Goal: Information Seeking & Learning: Learn about a topic

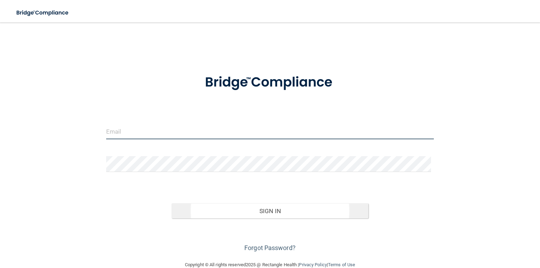
type input "[EMAIL_ADDRESS][DOMAIN_NAME]"
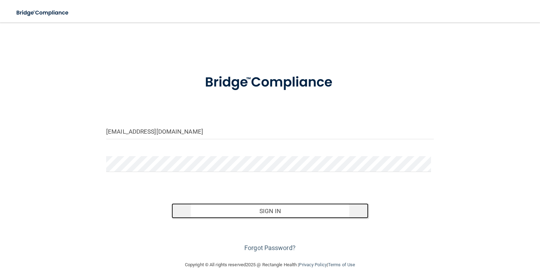
click at [301, 219] on button "Sign In" at bounding box center [269, 210] width 196 height 15
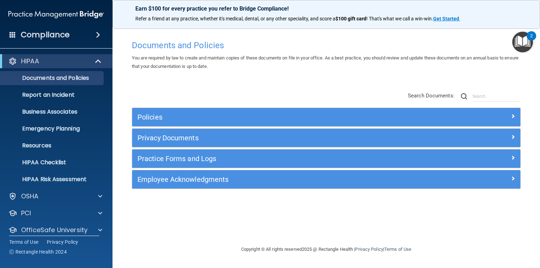
click at [160, 92] on div "Policies Select All (Unselect 0) Unselect All Print Selected (0) Acceptable Use…" at bounding box center [325, 141] width 399 height 112
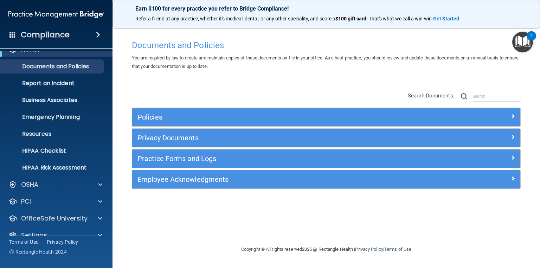
scroll to position [24, 0]
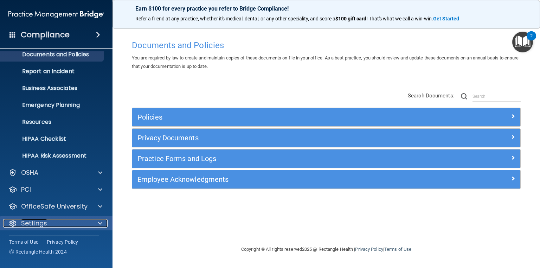
click at [28, 221] on p "Settings" at bounding box center [34, 223] width 26 height 8
click at [46, 228] on div "Settings" at bounding box center [56, 223] width 113 height 14
click at [43, 223] on p "Settings" at bounding box center [34, 223] width 26 height 8
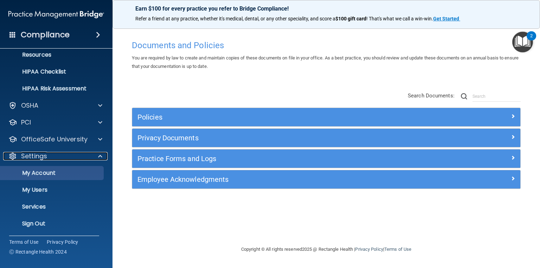
scroll to position [91, 0]
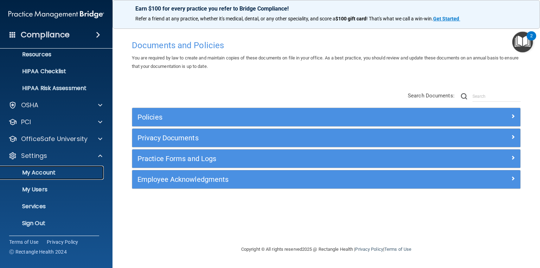
click at [43, 172] on p "My Account" at bounding box center [53, 172] width 96 height 7
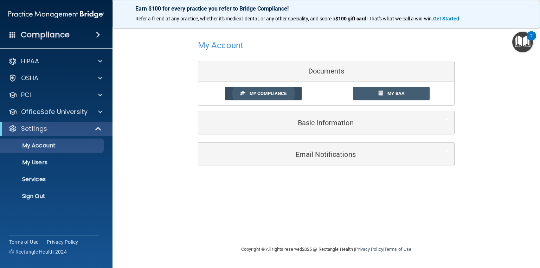
click at [272, 92] on span "My Compliance" at bounding box center [267, 93] width 37 height 5
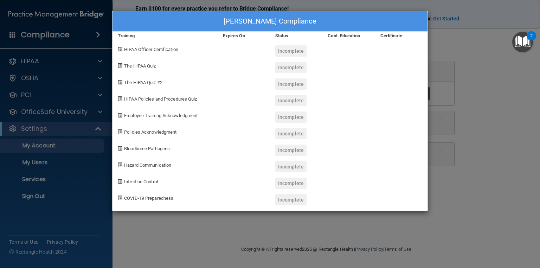
drag, startPoint x: 119, startPoint y: 48, endPoint x: 136, endPoint y: 49, distance: 16.5
click at [119, 49] on span at bounding box center [120, 49] width 5 height 5
drag, startPoint x: 142, startPoint y: 49, endPoint x: 170, endPoint y: 49, distance: 27.8
click at [143, 49] on span "HIPAA Officer Certification" at bounding box center [151, 49] width 54 height 5
drag, startPoint x: 170, startPoint y: 49, endPoint x: 245, endPoint y: 49, distance: 74.8
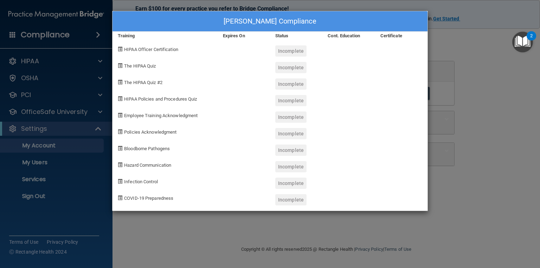
click at [176, 49] on span "HIPAA Officer Certification" at bounding box center [151, 49] width 54 height 5
click at [257, 49] on div at bounding box center [243, 48] width 52 height 17
click at [291, 49] on div "Incomplete" at bounding box center [290, 50] width 31 height 11
click at [351, 51] on div at bounding box center [348, 48] width 52 height 17
click at [253, 51] on div at bounding box center [243, 48] width 52 height 17
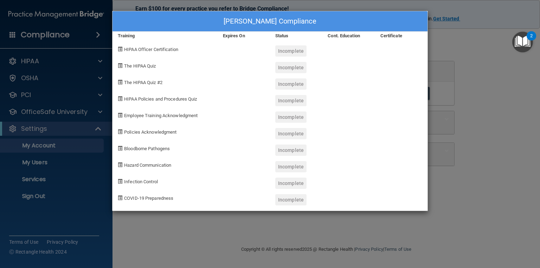
click at [226, 46] on div at bounding box center [243, 48] width 52 height 17
click at [225, 46] on div at bounding box center [243, 48] width 52 height 17
click at [539, 207] on div "Meagan Harden's Compliance Training Expires On Status Cont. Education Certifica…" at bounding box center [270, 134] width 540 height 268
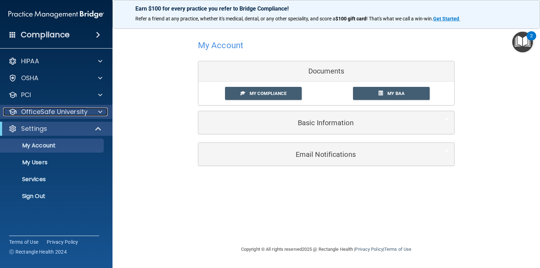
click at [39, 116] on p "OfficeSafe University" at bounding box center [54, 112] width 66 height 8
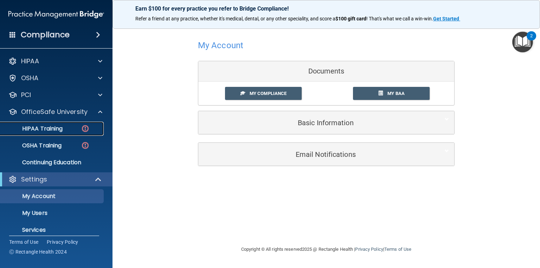
click at [42, 126] on p "HIPAA Training" at bounding box center [34, 128] width 58 height 7
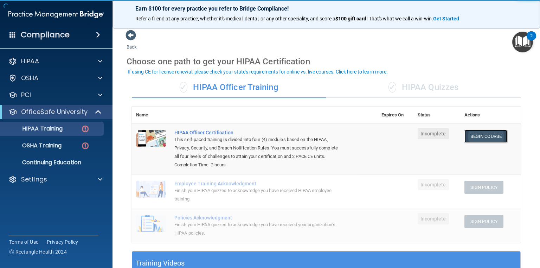
click at [478, 138] on link "Begin Course" at bounding box center [485, 136] width 43 height 13
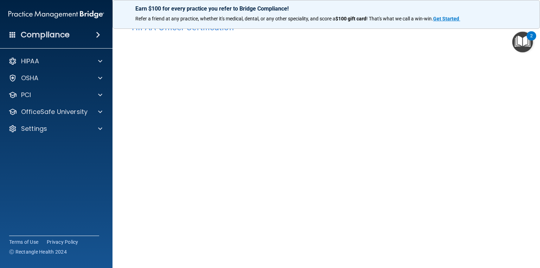
scroll to position [28, 0]
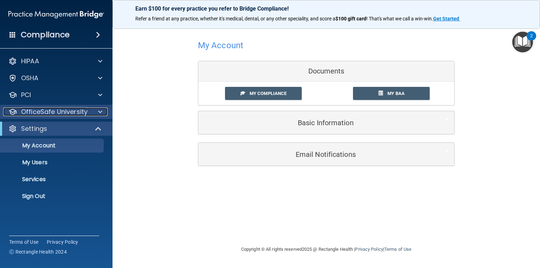
click at [44, 111] on p "OfficeSafe University" at bounding box center [54, 112] width 66 height 8
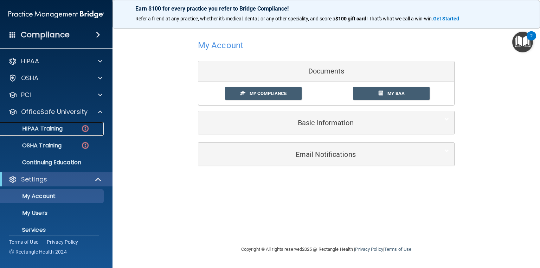
click at [50, 125] on p "HIPAA Training" at bounding box center [34, 128] width 58 height 7
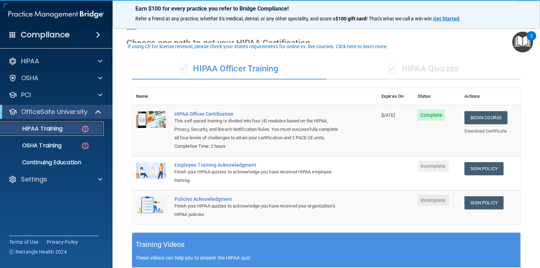
scroll to position [28, 0]
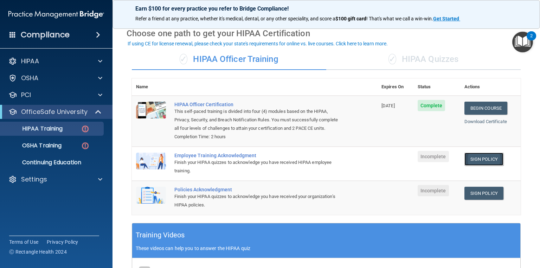
click at [482, 165] on link "Sign Policy" at bounding box center [483, 158] width 39 height 13
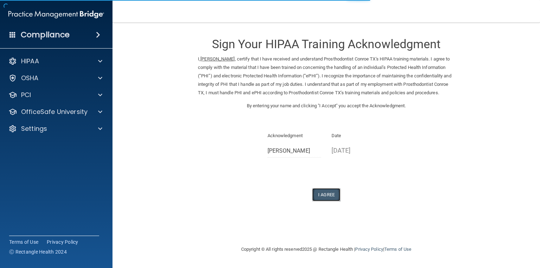
click at [319, 201] on button "I Agree" at bounding box center [326, 194] width 28 height 13
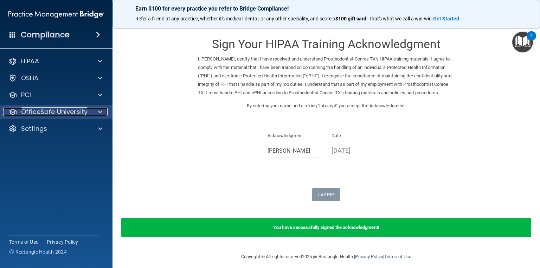
click at [50, 113] on p "OfficeSafe University" at bounding box center [54, 112] width 66 height 8
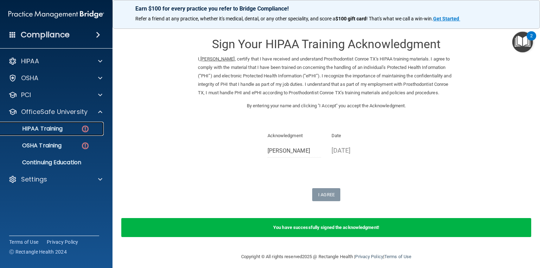
click at [55, 126] on p "HIPAA Training" at bounding box center [34, 128] width 58 height 7
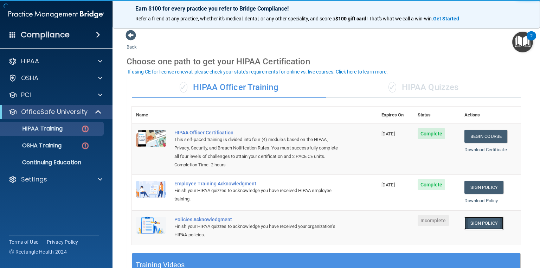
click at [486, 229] on link "Sign Policy" at bounding box center [483, 222] width 39 height 13
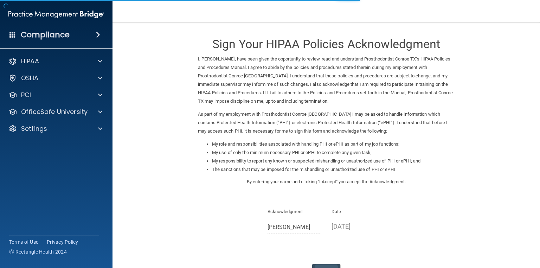
click at [318, 263] on div "Sign Your HIPAA Policies Acknowledgment I, Meagan Harden , have been given the …" at bounding box center [326, 153] width 256 height 247
click at [317, 264] on button "I Agree" at bounding box center [326, 270] width 28 height 13
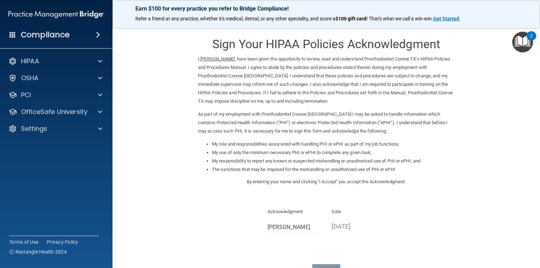
scroll to position [81, 0]
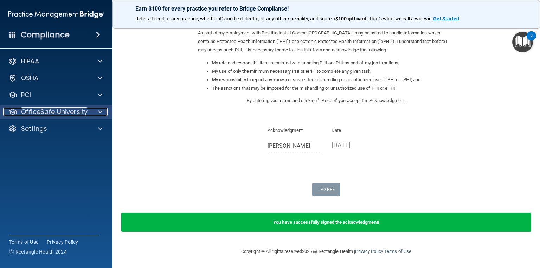
drag, startPoint x: 76, startPoint y: 114, endPoint x: 71, endPoint y: 121, distance: 8.8
click at [76, 114] on p "OfficeSafe University" at bounding box center [54, 112] width 66 height 8
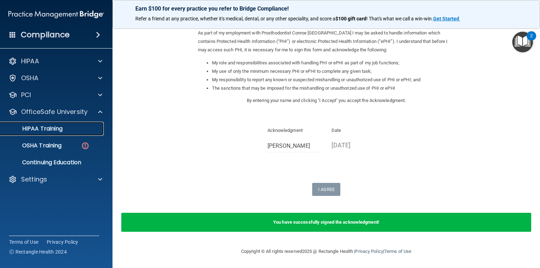
click at [64, 131] on div "HIPAA Training" at bounding box center [53, 128] width 96 height 7
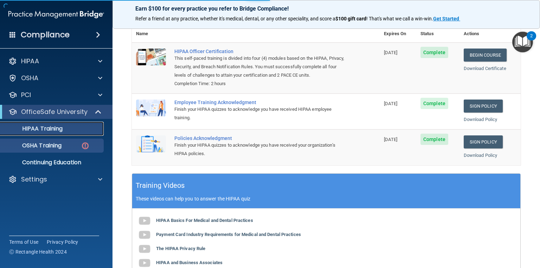
scroll to position [204, 0]
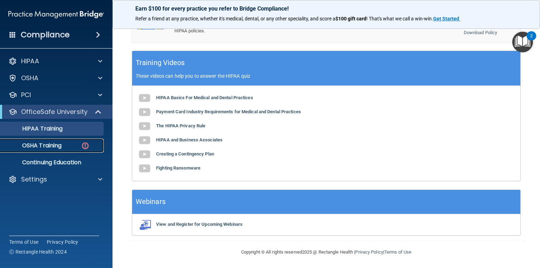
click at [59, 141] on link "OSHA Training" at bounding box center [48, 145] width 111 height 14
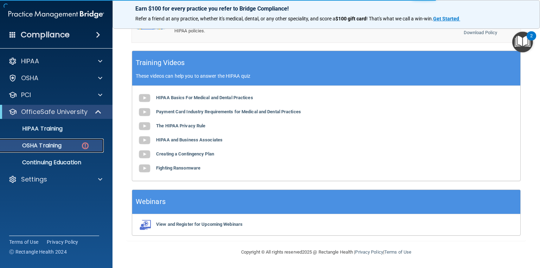
scroll to position [89, 0]
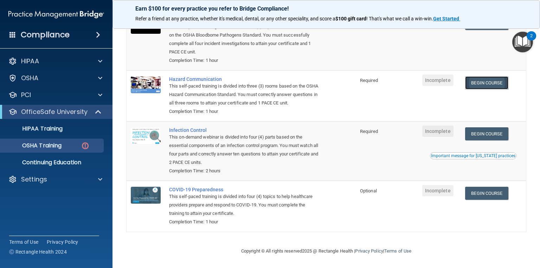
click at [488, 83] on link "Begin Course" at bounding box center [486, 82] width 43 height 13
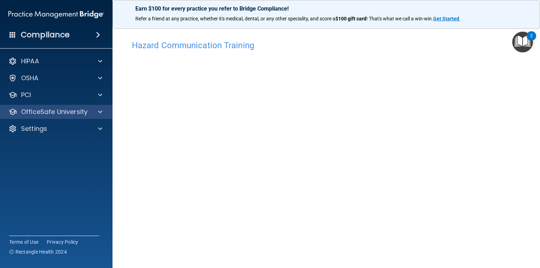
click at [65, 107] on div "OfficeSafe University" at bounding box center [56, 112] width 113 height 14
click at [99, 112] on span at bounding box center [100, 112] width 4 height 8
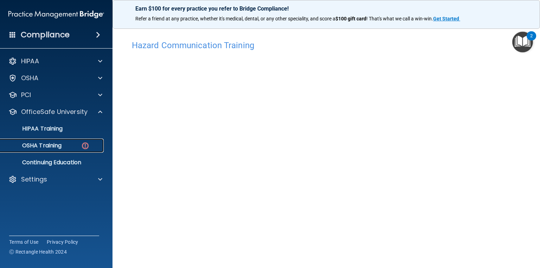
click at [83, 139] on link "OSHA Training" at bounding box center [48, 145] width 111 height 14
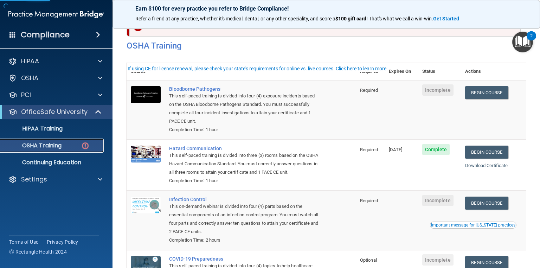
scroll to position [28, 0]
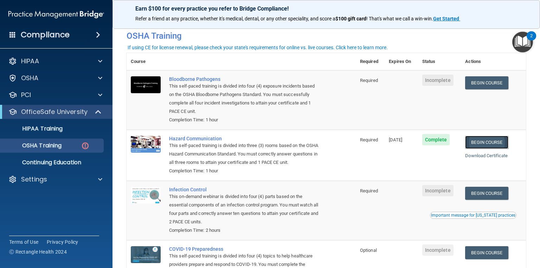
click at [499, 143] on link "Begin Course" at bounding box center [486, 142] width 43 height 13
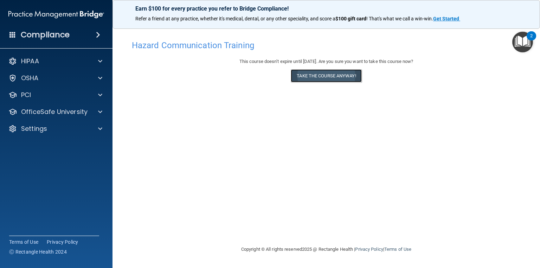
click at [317, 73] on button "Take the course anyway!" at bounding box center [326, 75] width 71 height 13
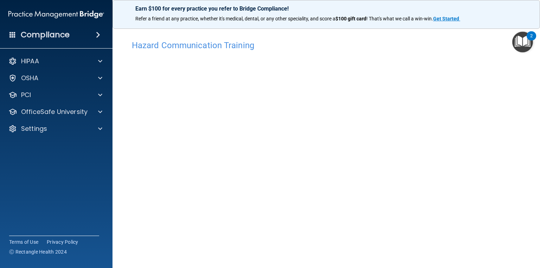
scroll to position [28, 0]
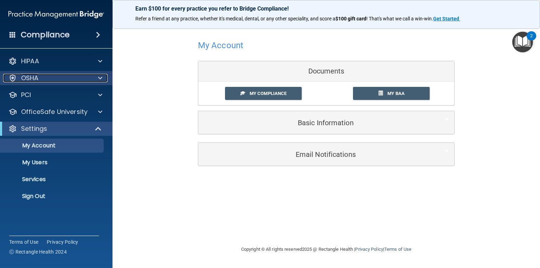
click at [19, 80] on div "OSHA" at bounding box center [46, 78] width 87 height 8
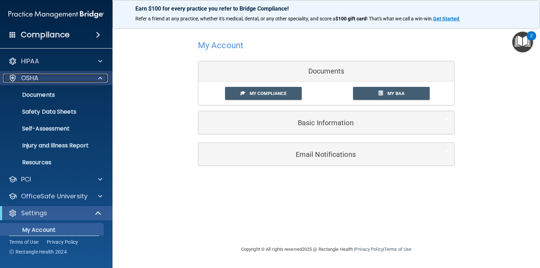
click at [19, 80] on div "OSHA" at bounding box center [46, 78] width 87 height 8
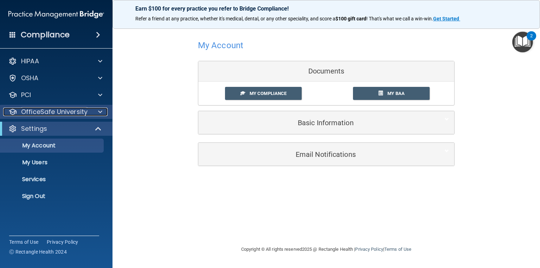
click at [81, 116] on p "OfficeSafe University" at bounding box center [54, 112] width 66 height 8
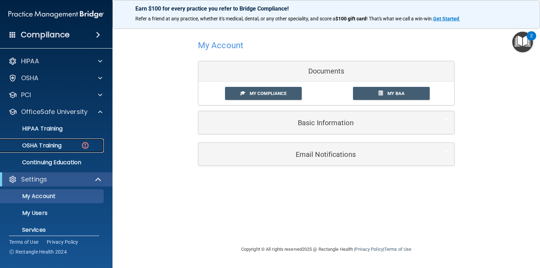
click at [87, 148] on img at bounding box center [85, 145] width 9 height 9
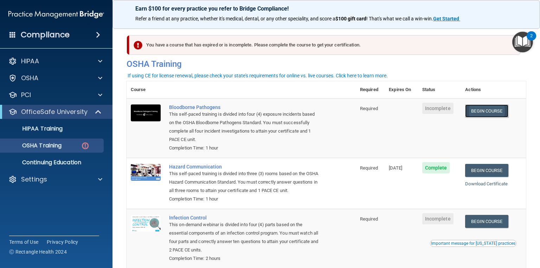
click at [472, 113] on link "Begin Course" at bounding box center [486, 110] width 43 height 13
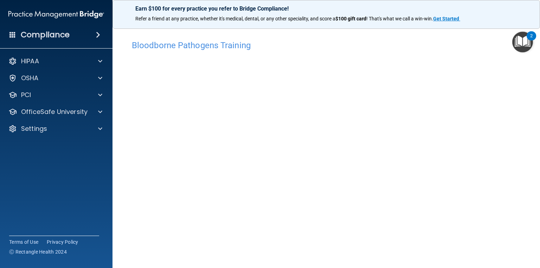
scroll to position [33, 0]
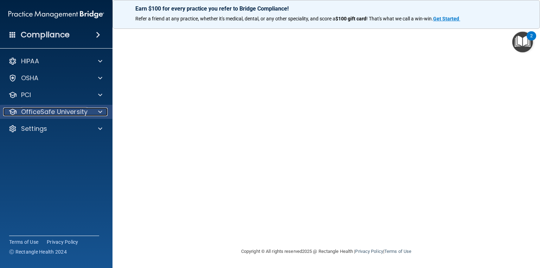
click at [51, 114] on p "OfficeSafe University" at bounding box center [54, 112] width 66 height 8
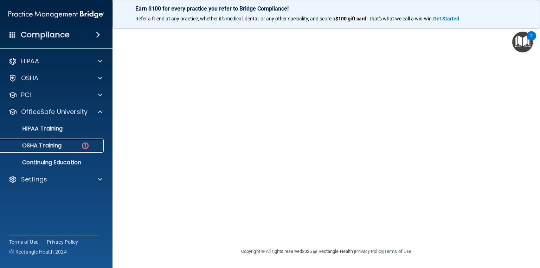
click at [59, 143] on p "OSHA Training" at bounding box center [33, 145] width 57 height 7
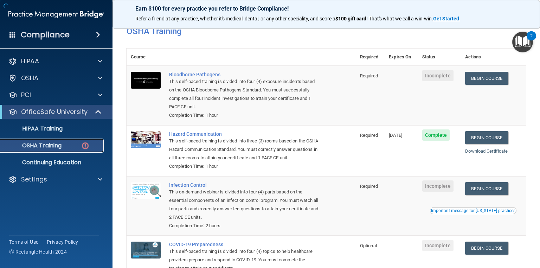
scroll to position [89, 0]
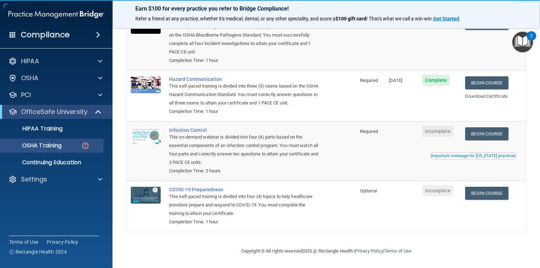
click at [522, 39] on img "Open Resource Center, 2 new notifications" at bounding box center [522, 42] width 21 height 21
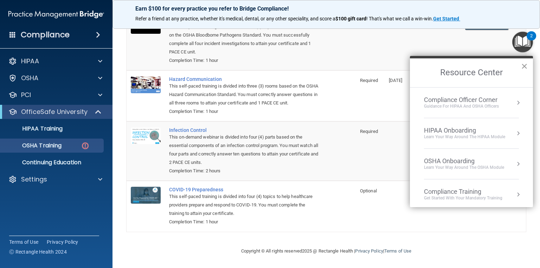
click at [524, 67] on button "×" at bounding box center [524, 65] width 7 height 11
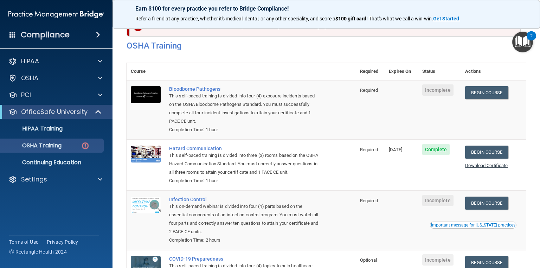
scroll to position [4, 0]
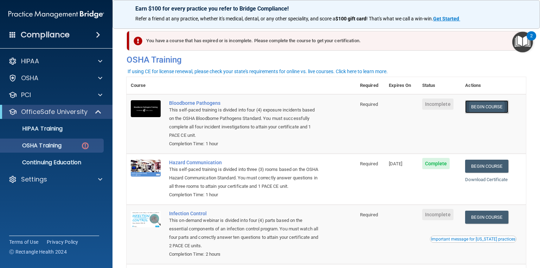
click at [481, 110] on link "Begin Course" at bounding box center [486, 106] width 43 height 13
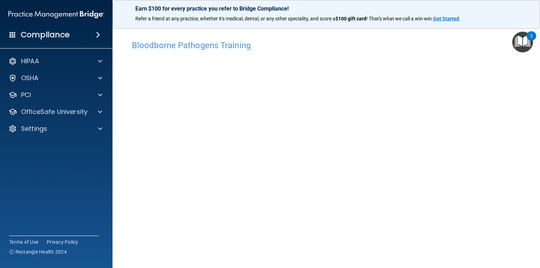
drag, startPoint x: 368, startPoint y: 4, endPoint x: 363, endPoint y: 6, distance: 5.8
click at [368, 4] on div "Earn $100 for every practice you refer to Bridge Compliance! Refer a friend at …" at bounding box center [325, 14] width 427 height 29
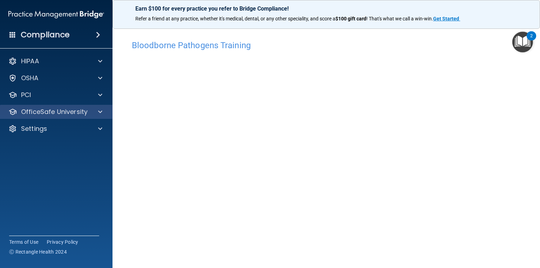
click at [97, 116] on div "OfficeSafe University" at bounding box center [56, 112] width 113 height 14
click at [79, 109] on p "OfficeSafe University" at bounding box center [54, 112] width 66 height 8
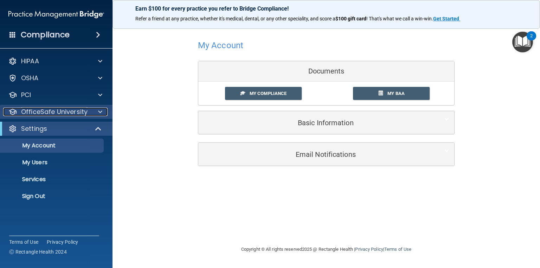
click at [39, 110] on p "OfficeSafe University" at bounding box center [54, 112] width 66 height 8
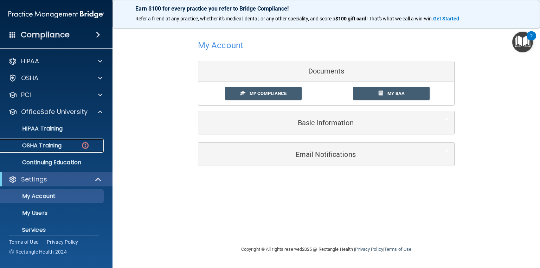
click at [51, 142] on p "OSHA Training" at bounding box center [33, 145] width 57 height 7
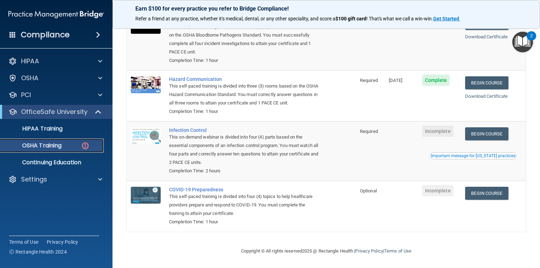
scroll to position [89, 0]
click at [495, 135] on link "Begin Course" at bounding box center [486, 133] width 43 height 13
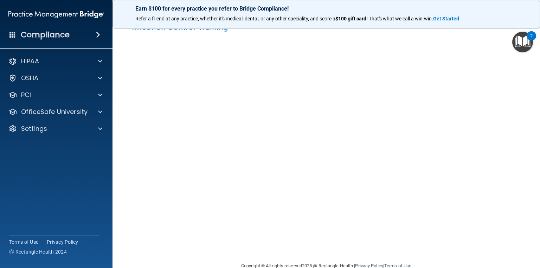
scroll to position [33, 0]
